Goal: Task Accomplishment & Management: Complete application form

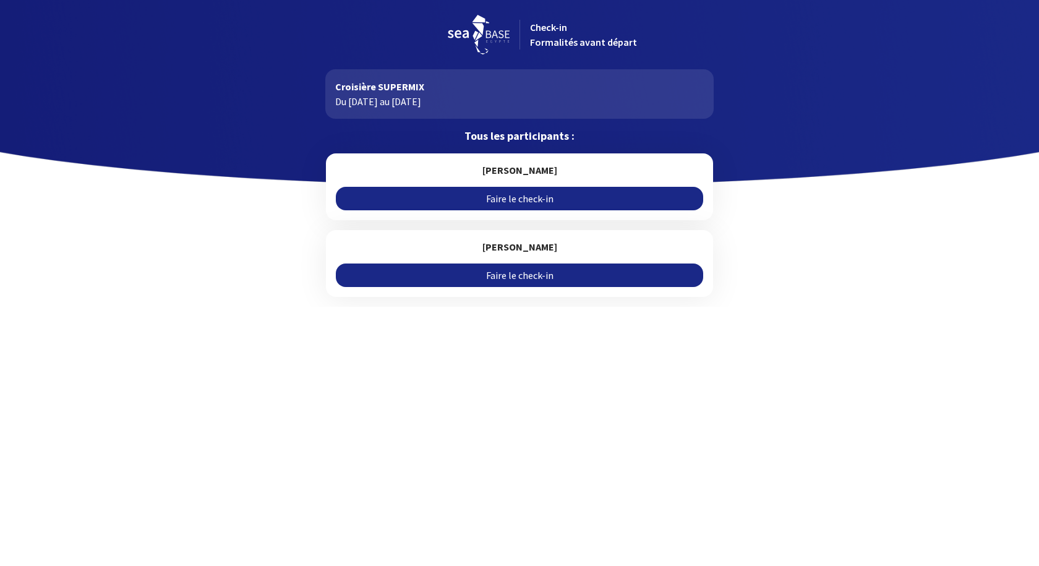
click at [508, 200] on link "Faire le check-in" at bounding box center [519, 199] width 367 height 24
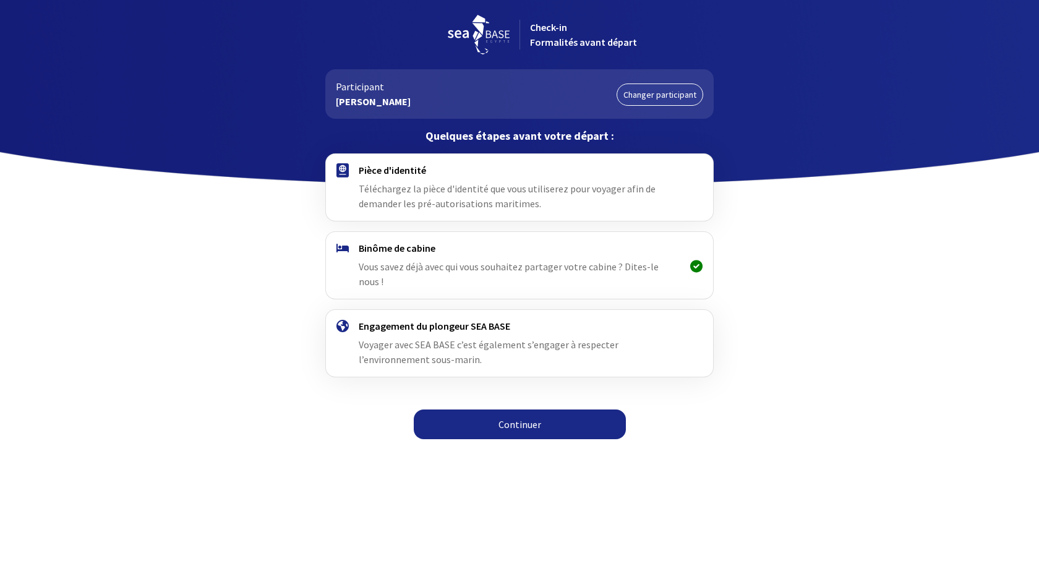
click at [501, 415] on link "Continuer" at bounding box center [520, 424] width 212 height 30
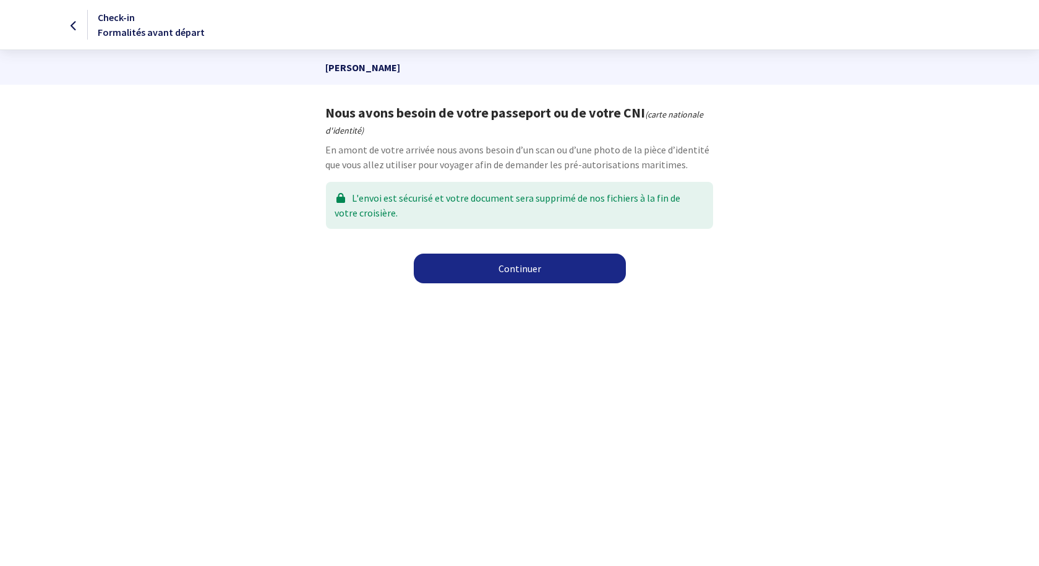
click at [507, 273] on link "Continuer" at bounding box center [520, 269] width 212 height 30
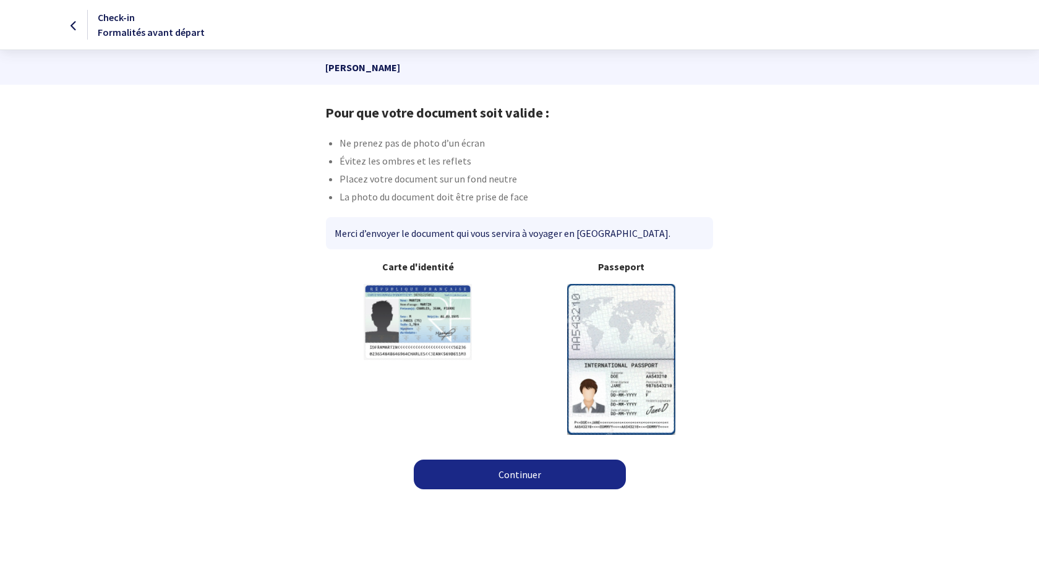
click at [606, 304] on img at bounding box center [621, 359] width 108 height 150
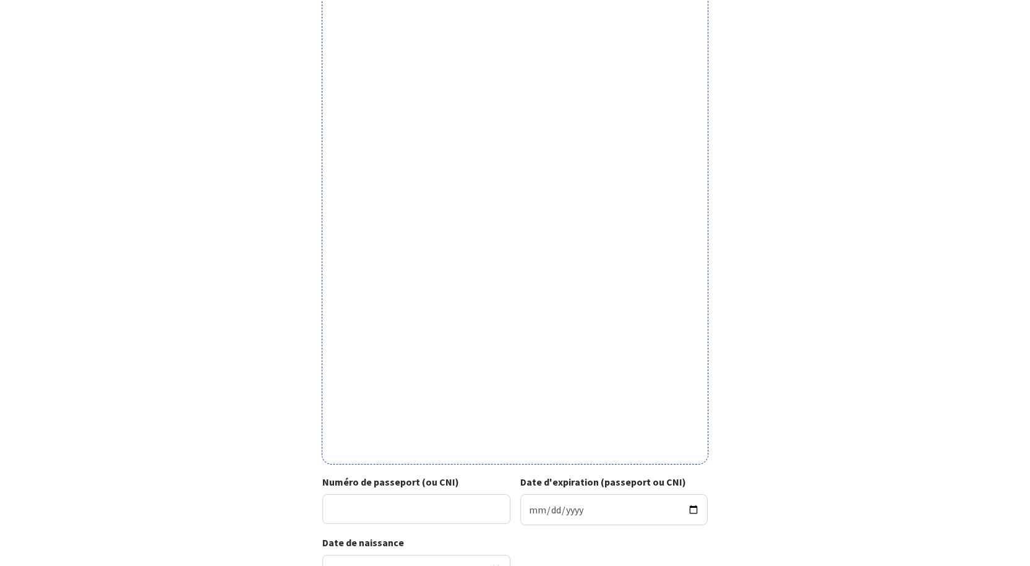
scroll to position [247, 0]
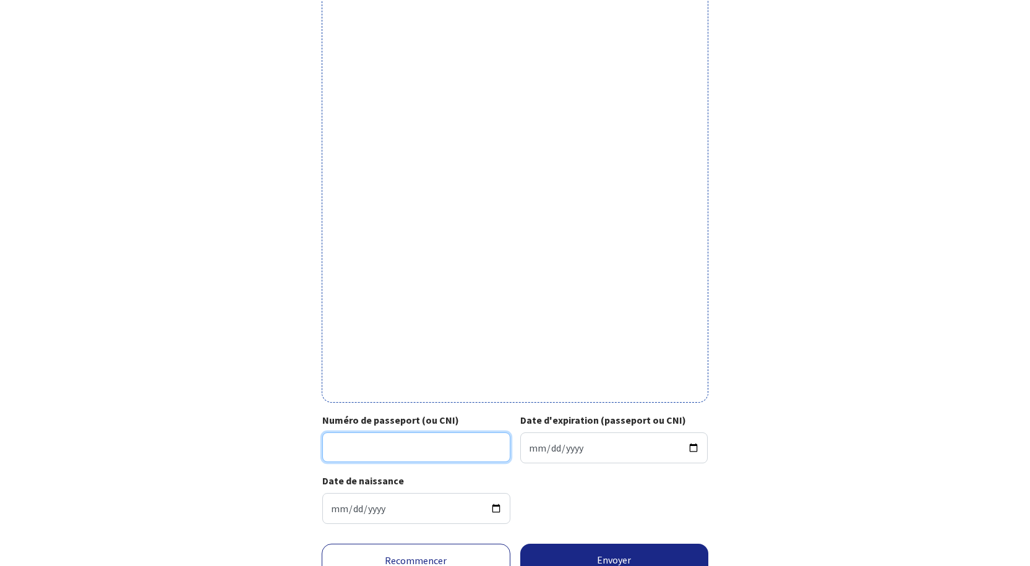
click at [375, 443] on input "Numéro de passeport (ou CNI)" at bounding box center [416, 447] width 188 height 30
type input "19DK05243"
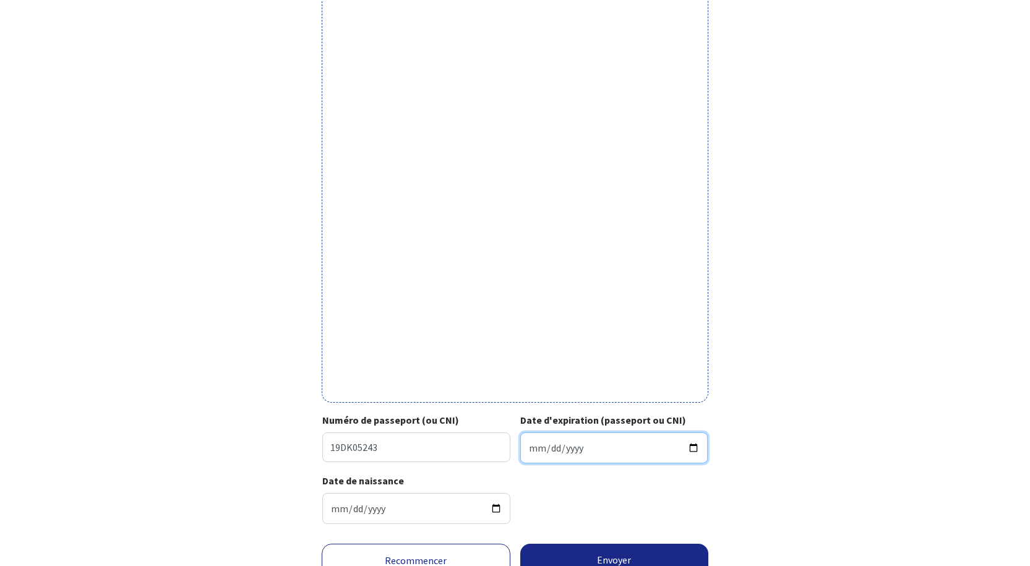
click at [552, 441] on input "Date d'expiration (passeport ou CNI)" at bounding box center [614, 447] width 188 height 31
click at [537, 448] on input "Date d'expiration (passeport ou CNI)" at bounding box center [614, 447] width 188 height 31
click at [529, 447] on input "Date d'expiration (passeport ou CNI)" at bounding box center [614, 447] width 188 height 31
type input "2029-07-07"
click at [555, 513] on div "Date de naissance 1985-07-03" at bounding box center [514, 503] width 385 height 61
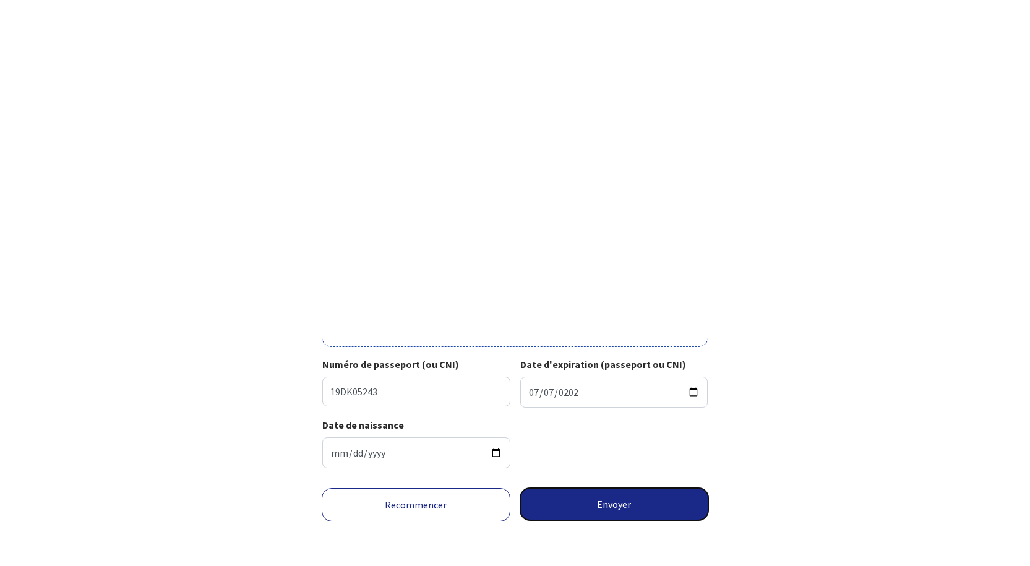
click at [614, 505] on button "Envoyer" at bounding box center [614, 504] width 189 height 32
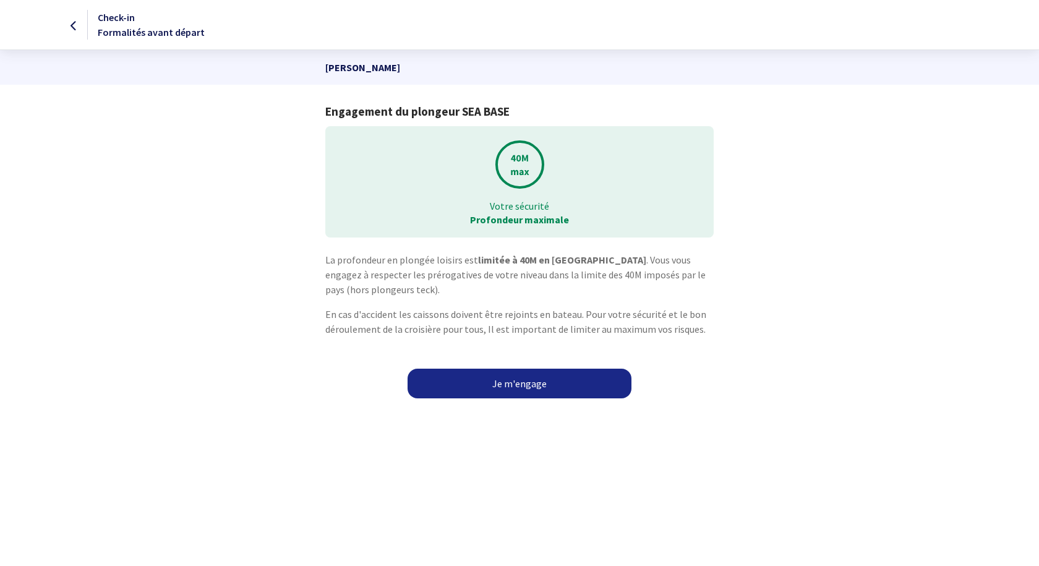
click at [518, 384] on link "Je m'engage" at bounding box center [520, 384] width 224 height 30
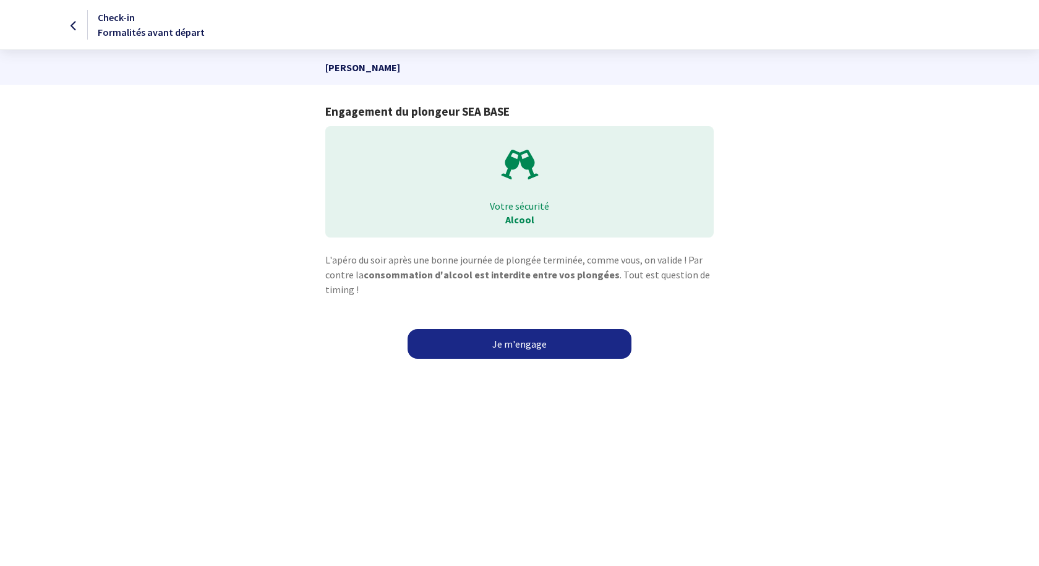
click at [520, 343] on link "Je m'engage" at bounding box center [520, 344] width 224 height 30
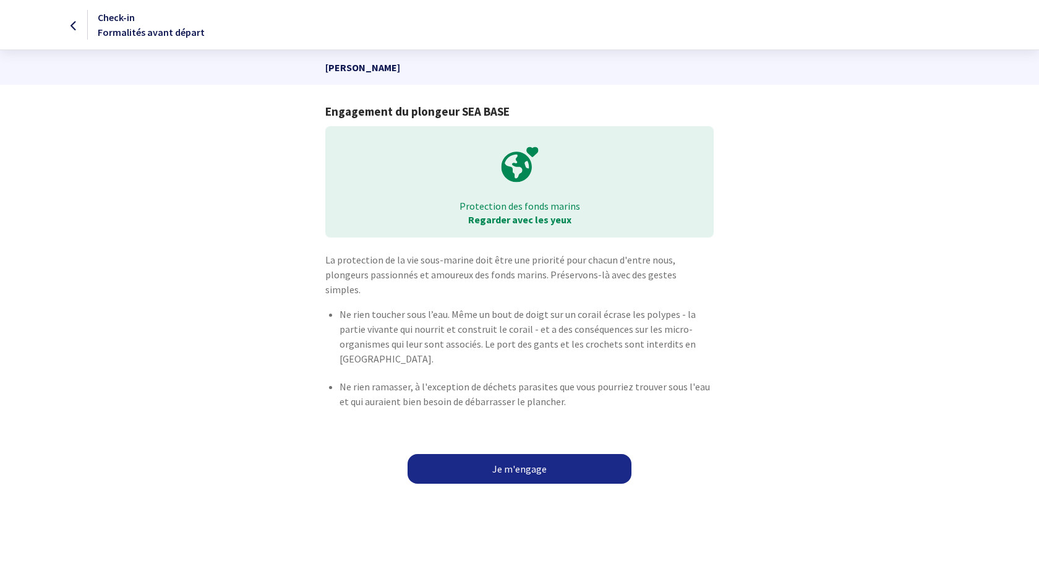
click at [507, 454] on link "Je m'engage" at bounding box center [520, 469] width 224 height 30
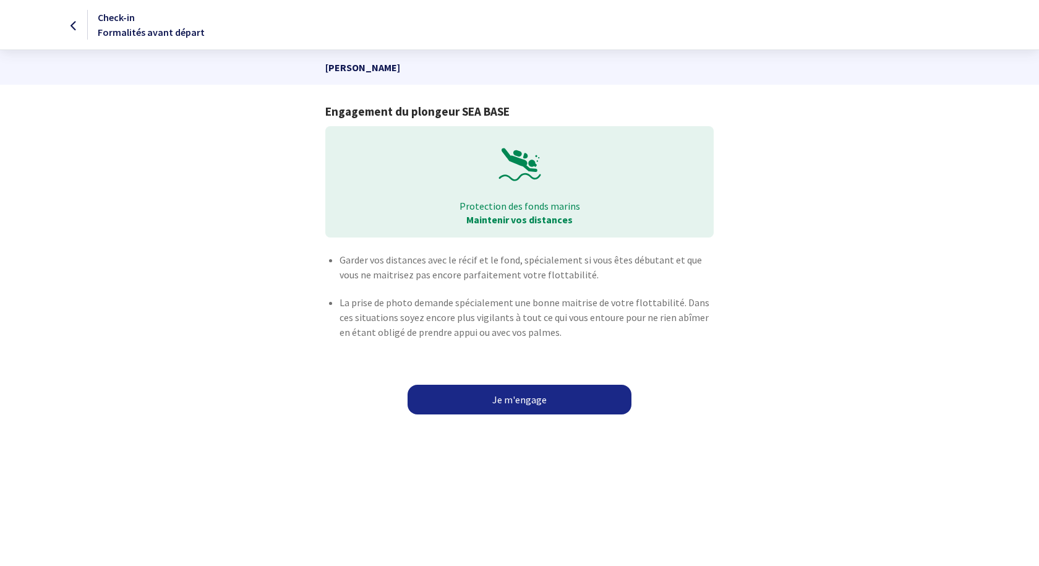
click at [528, 392] on link "Je m'engage" at bounding box center [520, 400] width 224 height 30
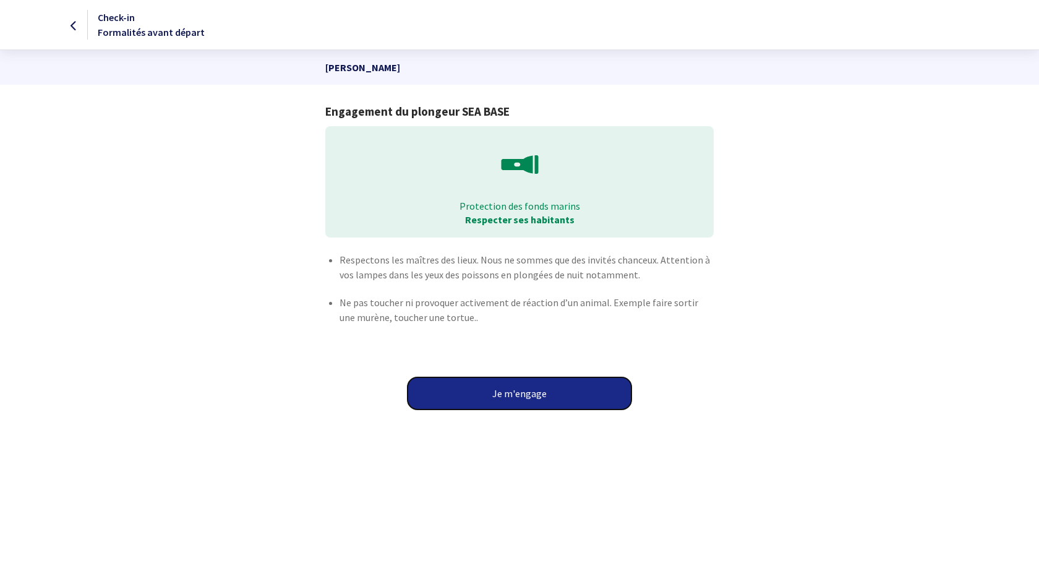
click at [523, 398] on button "Je m'engage" at bounding box center [520, 393] width 224 height 32
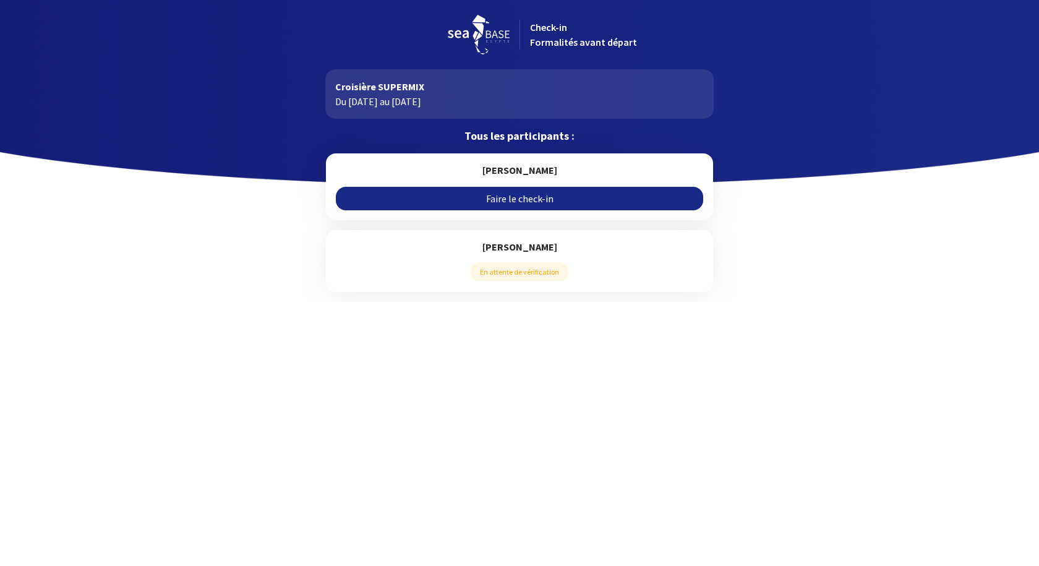
click at [794, 46] on div at bounding box center [519, 93] width 1039 height 186
click at [500, 195] on link "Faire le check-in" at bounding box center [519, 199] width 367 height 24
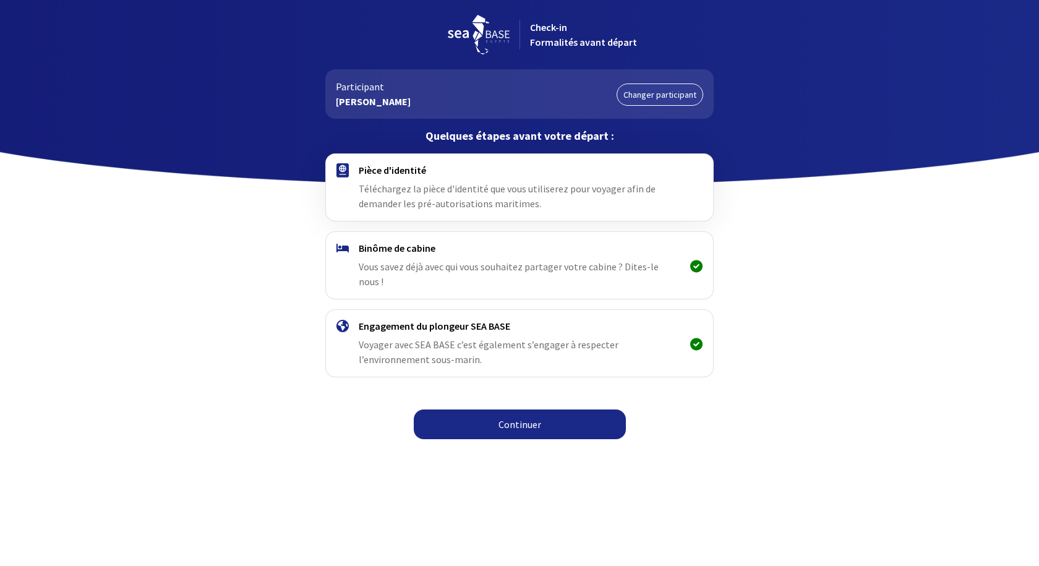
click at [524, 410] on link "Continuer" at bounding box center [520, 424] width 212 height 30
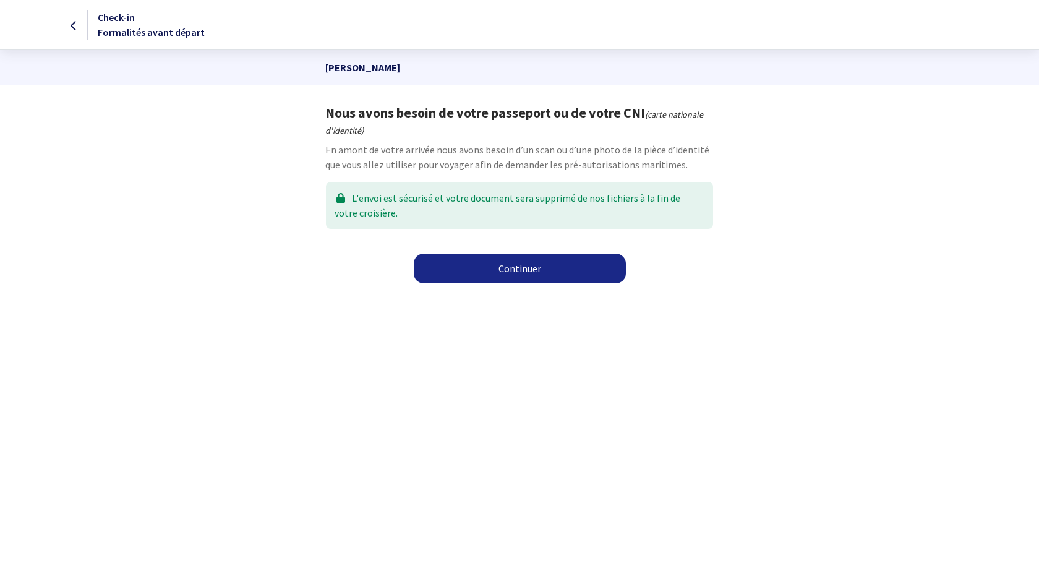
click at [499, 267] on link "Continuer" at bounding box center [520, 269] width 212 height 30
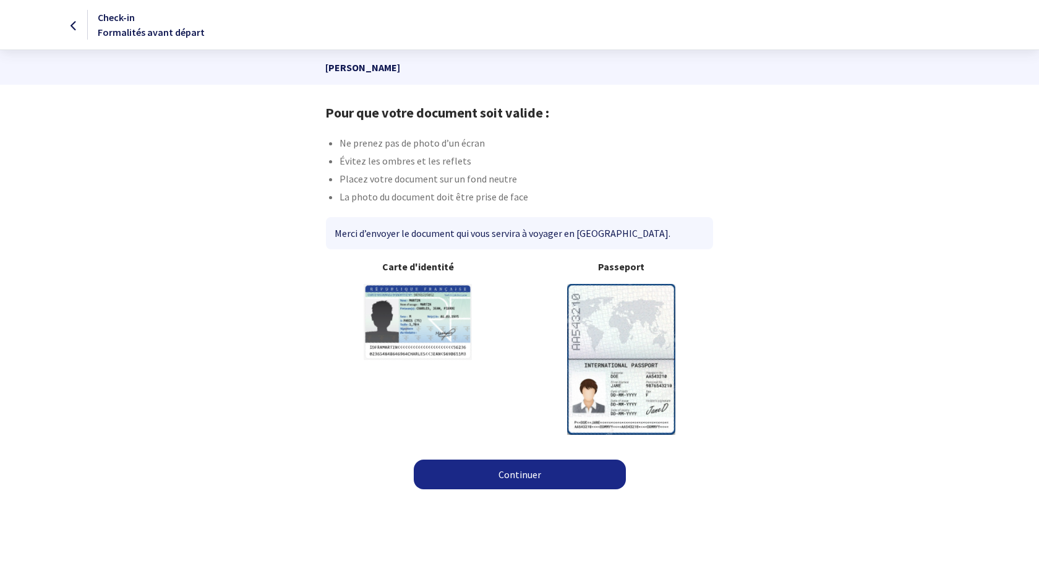
click at [633, 369] on img at bounding box center [621, 359] width 108 height 150
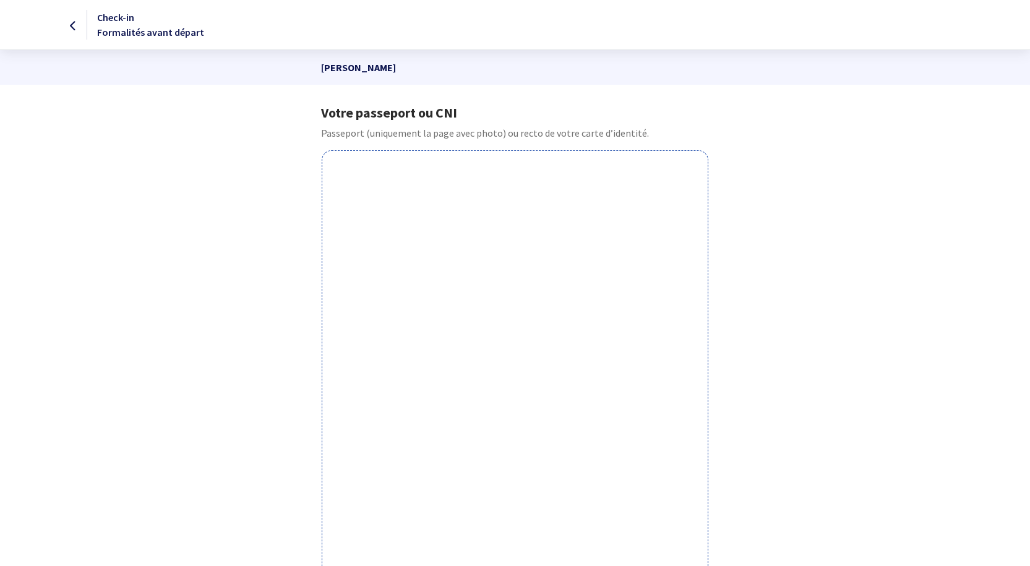
click at [849, 331] on div "Votre passeport ou CNI Passeport (uniquement la page avec photo) ou recto de vo…" at bounding box center [515, 443] width 699 height 677
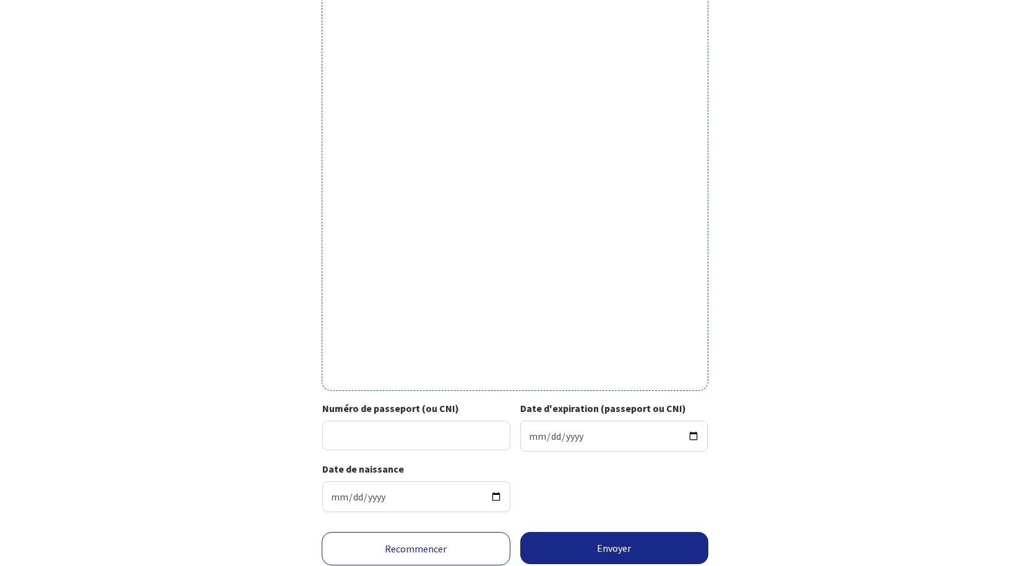
scroll to position [303, 0]
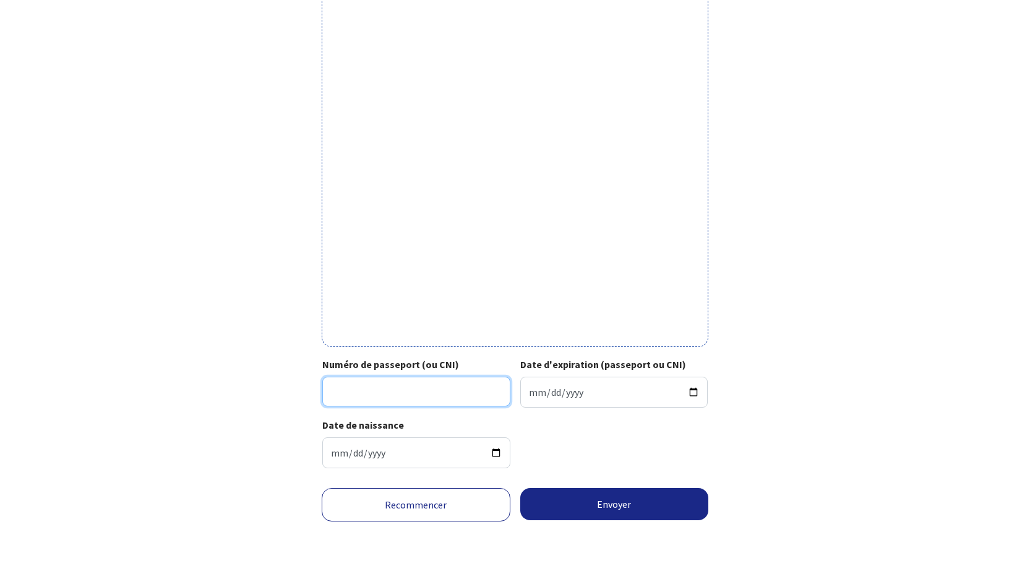
click at [392, 392] on input "Numéro de passeport (ou CNI)" at bounding box center [416, 392] width 188 height 30
type input "17CK95100"
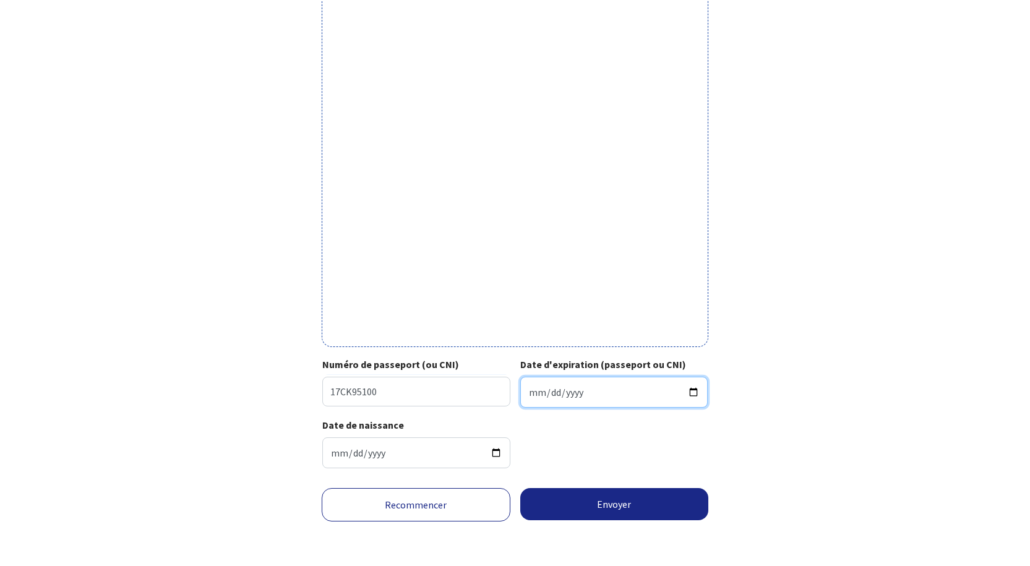
click at [530, 395] on input "Date d'expiration (passeport ou CNI)" at bounding box center [614, 392] width 188 height 31
type input "2027-06-08"
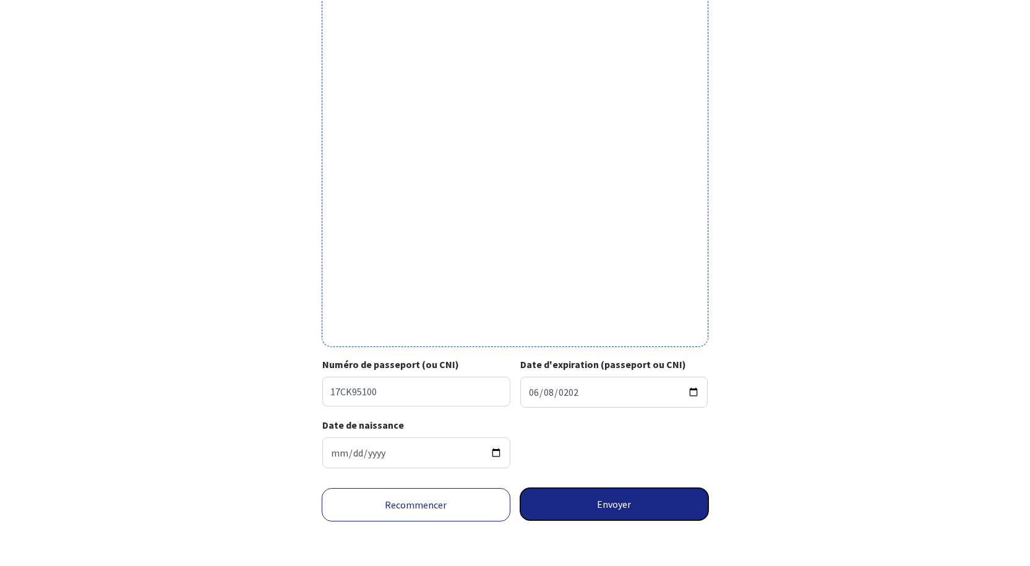
click at [597, 511] on button "Envoyer" at bounding box center [614, 504] width 189 height 32
